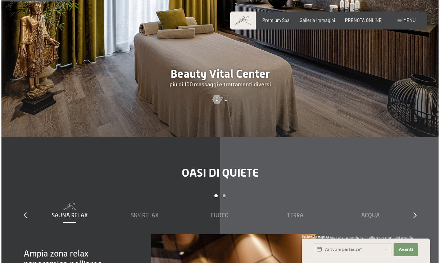
scroll to position [666, 0]
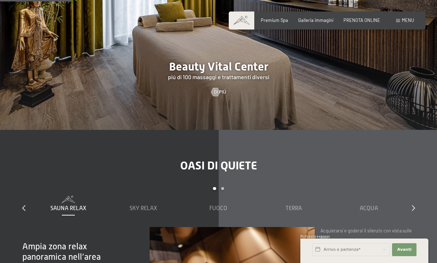
click at [414, 18] on div "Prenotazione Richiesta Premium Spa Galleria immagini PRENOTA ONLINE Menu DE IT …" at bounding box center [327, 20] width 174 height 6
click at [404, 18] on span "Menu" at bounding box center [408, 20] width 12 height 6
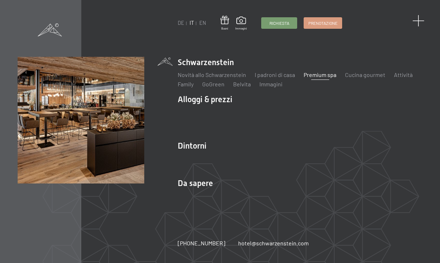
click at [419, 22] on span at bounding box center [418, 21] width 12 height 12
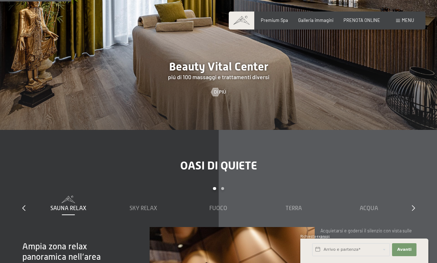
click at [414, 22] on div "Prenotazione Richiesta Premium Spa Galleria immagini PRENOTA ONLINE Menu DE IT …" at bounding box center [327, 20] width 174 height 6
click at [402, 22] on span "Menu" at bounding box center [408, 20] width 12 height 6
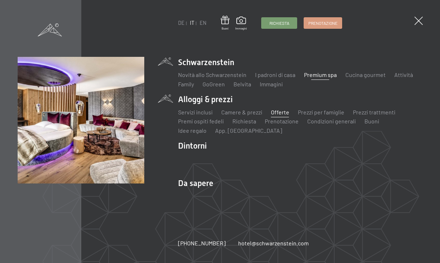
click at [275, 113] on link "Offerte" at bounding box center [280, 112] width 18 height 7
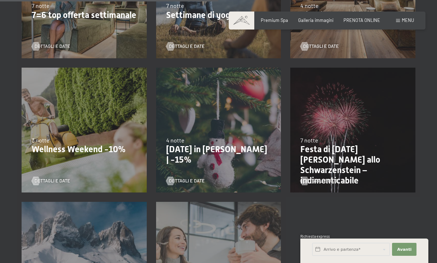
scroll to position [517, 0]
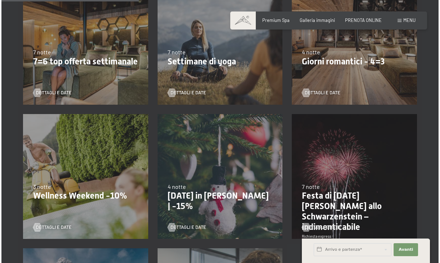
scroll to position [325, 0]
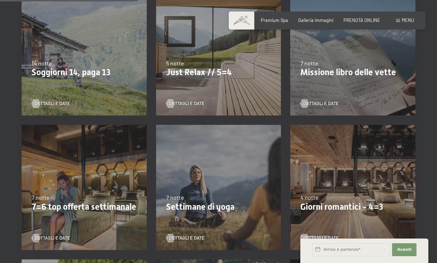
click at [405, 20] on span "Menu" at bounding box center [408, 20] width 12 height 6
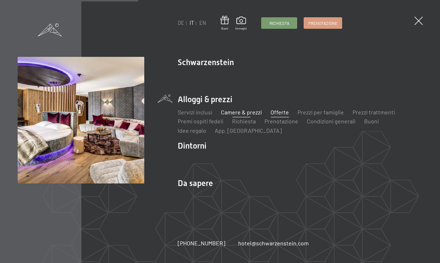
click at [241, 111] on link "Camere & prezzi" at bounding box center [241, 112] width 41 height 7
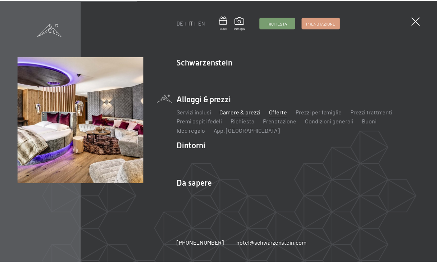
scroll to position [0, 0]
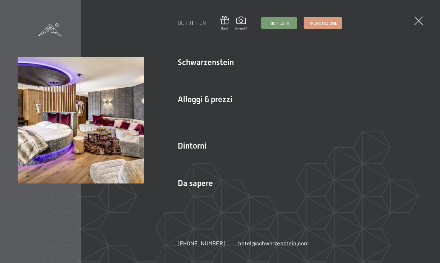
click at [423, 23] on div "DE IT EN Buoni Immagini Richiesta Prenotazione DE IT EN Schwarzenstein Novità a…" at bounding box center [220, 131] width 440 height 263
click at [417, 23] on span at bounding box center [418, 21] width 12 height 12
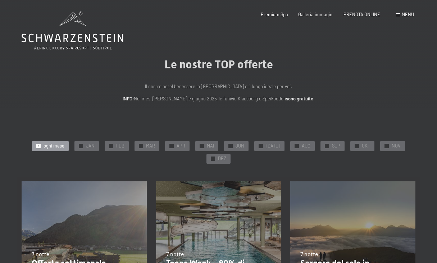
click at [75, 31] on icon at bounding box center [73, 31] width 102 height 38
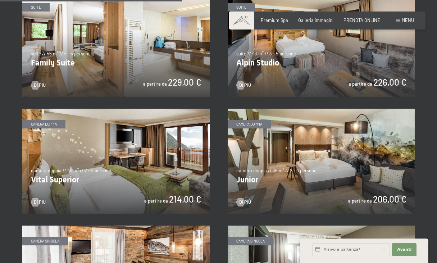
scroll to position [738, 0]
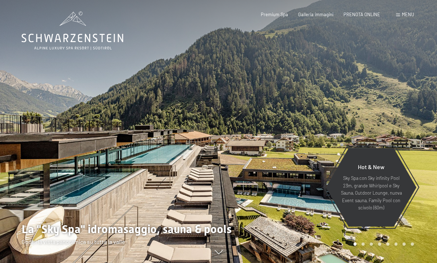
click at [357, 17] on div "Premium Spa Galleria immagini PRENOTA ONLINE" at bounding box center [315, 15] width 150 height 6
click at [358, 14] on span "PRENOTA ONLINE" at bounding box center [362, 13] width 37 height 6
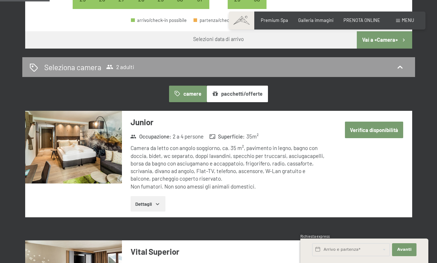
scroll to position [263, 0]
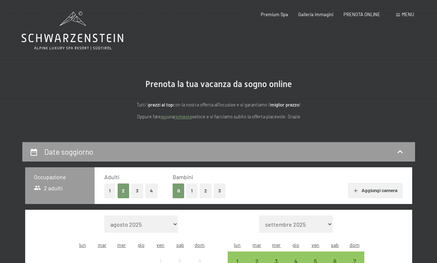
click at [193, 150] on span "Consenso marketing*" at bounding box center [176, 152] width 54 height 7
click at [145, 150] on input "Consenso marketing*" at bounding box center [141, 152] width 7 height 7
checkbox input "false"
click at [400, 152] on icon at bounding box center [400, 152] width 9 height 9
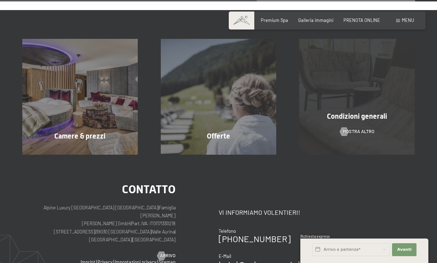
scroll to position [243, 0]
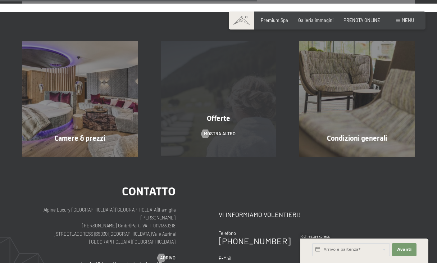
click at [228, 126] on div "Offerte mostra altro" at bounding box center [218, 98] width 139 height 115
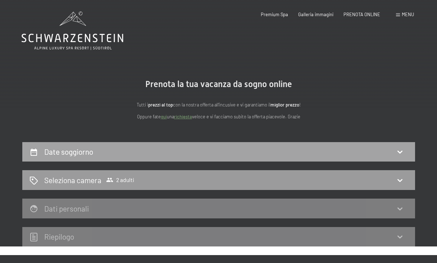
click at [399, 150] on icon at bounding box center [400, 152] width 9 height 9
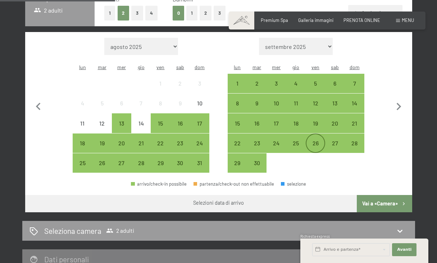
scroll to position [181, 0]
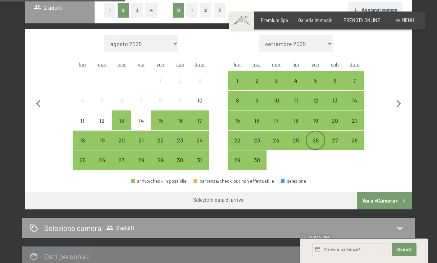
click at [310, 137] on div "26" at bounding box center [316, 146] width 18 height 18
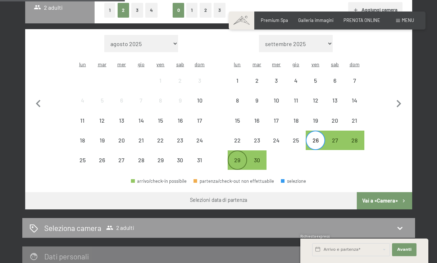
click at [237, 157] on div "29" at bounding box center [237, 166] width 18 height 18
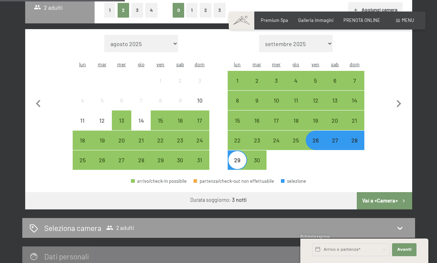
click at [319, 137] on div "26" at bounding box center [316, 146] width 18 height 18
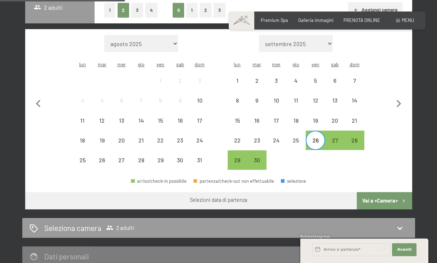
click at [319, 137] on div "26" at bounding box center [316, 146] width 18 height 18
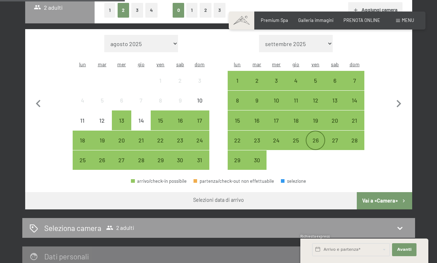
click at [313, 137] on div "26" at bounding box center [316, 146] width 18 height 18
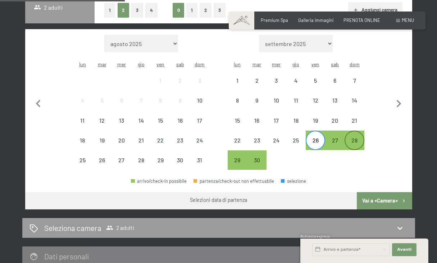
click at [355, 137] on div "28" at bounding box center [354, 146] width 18 height 18
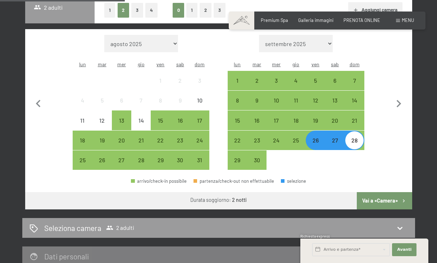
click at [381, 192] on button "Vai a «Camera»" at bounding box center [384, 200] width 55 height 17
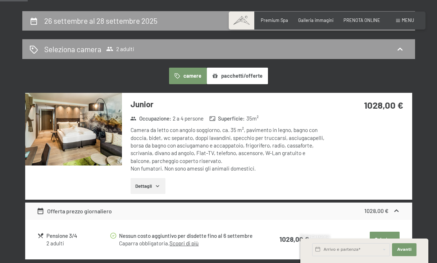
scroll to position [134, 0]
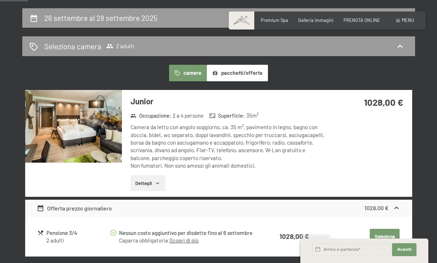
click at [235, 72] on button "pacchetti/offerte" at bounding box center [237, 73] width 61 height 17
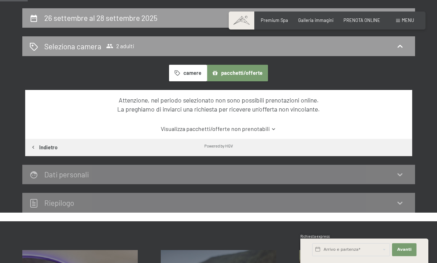
click at [182, 69] on button "camere" at bounding box center [187, 73] width 37 height 17
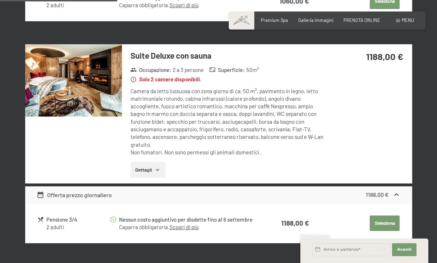
scroll to position [572, 0]
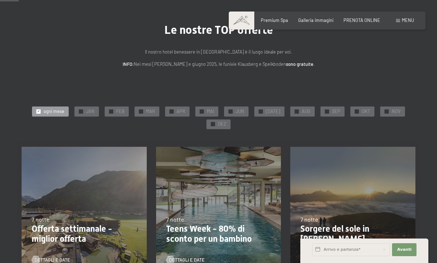
scroll to position [43, 0]
